Goal: Check status

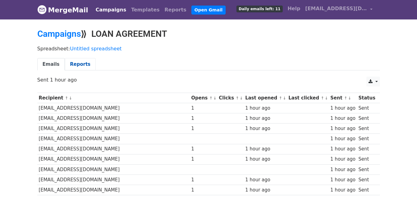
click at [79, 64] on link "Reports" at bounding box center [80, 64] width 31 height 13
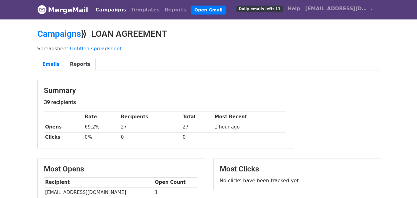
click at [79, 64] on link "Reports" at bounding box center [80, 64] width 31 height 13
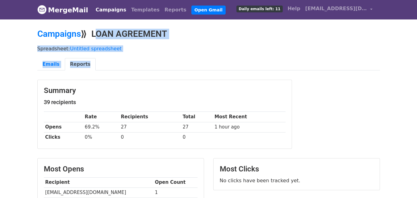
drag, startPoint x: 122, startPoint y: 60, endPoint x: 92, endPoint y: 24, distance: 46.7
click at [92, 24] on body "MergeMail Campaigns Templates Reports Open Gmail Daily emails left: 11 Help len…" at bounding box center [208, 184] width 417 height 368
click at [136, 65] on ul "Emails Reports" at bounding box center [208, 64] width 343 height 13
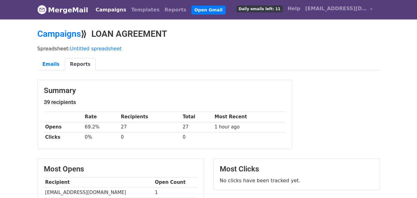
click at [73, 61] on link "Reports" at bounding box center [80, 64] width 31 height 13
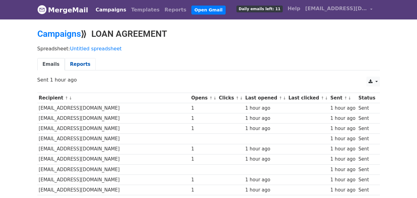
click at [72, 62] on link "Reports" at bounding box center [80, 64] width 31 height 13
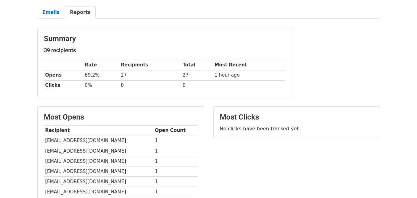
scroll to position [55, 0]
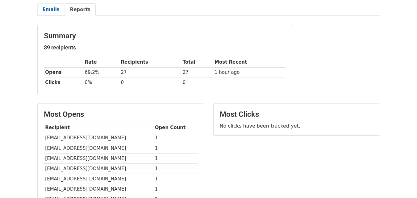
click at [52, 12] on link "Emails" at bounding box center [50, 9] width 27 height 13
click at [152, 47] on h5 "39 recipients" at bounding box center [165, 47] width 242 height 7
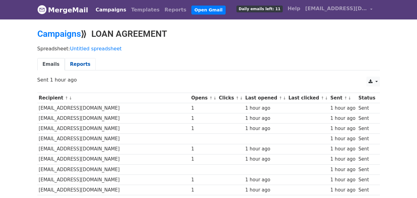
click at [76, 66] on link "Reports" at bounding box center [80, 64] width 31 height 13
